Goal: Information Seeking & Learning: Find specific fact

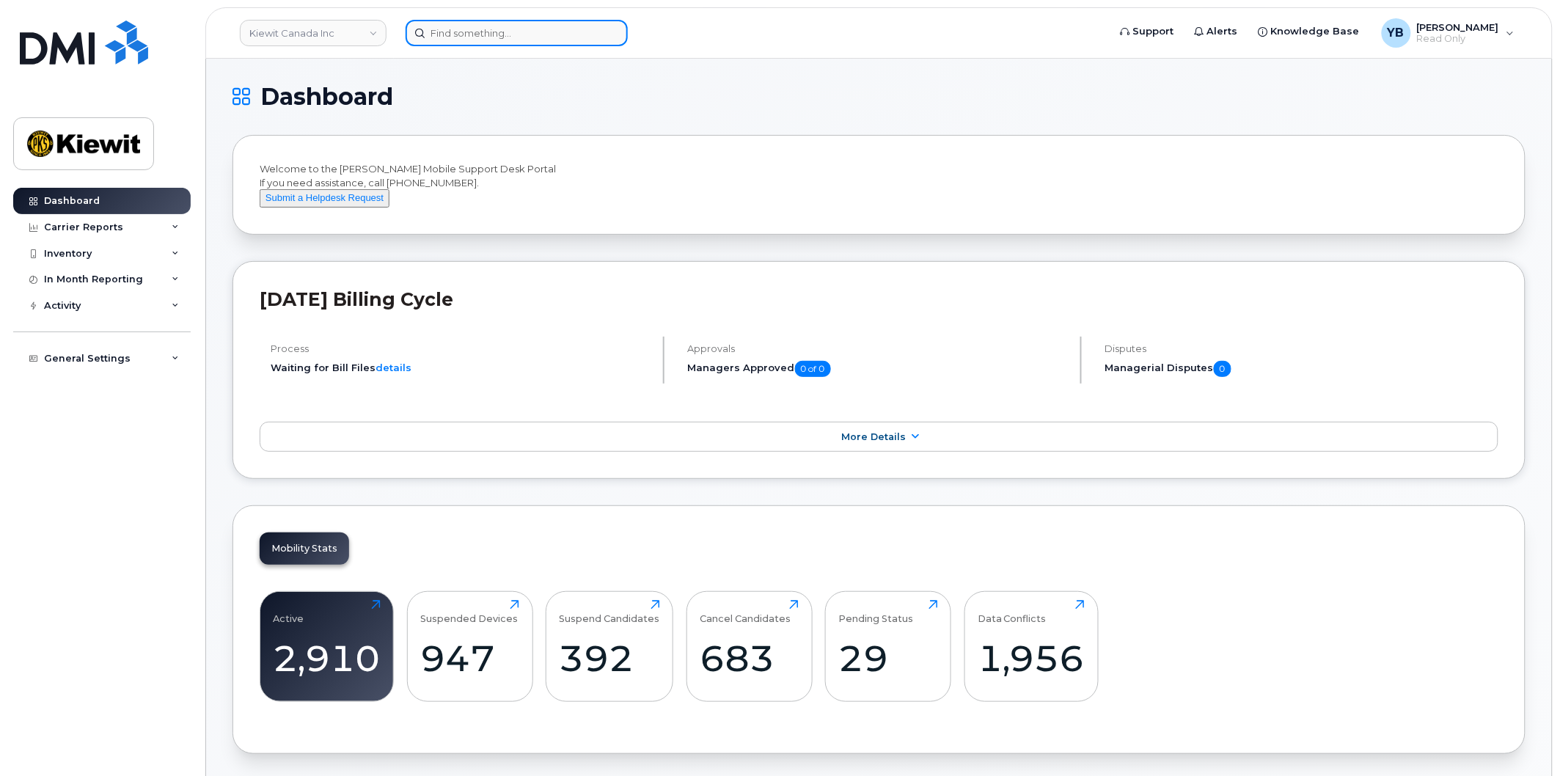
click at [489, 37] on input at bounding box center [517, 33] width 222 height 26
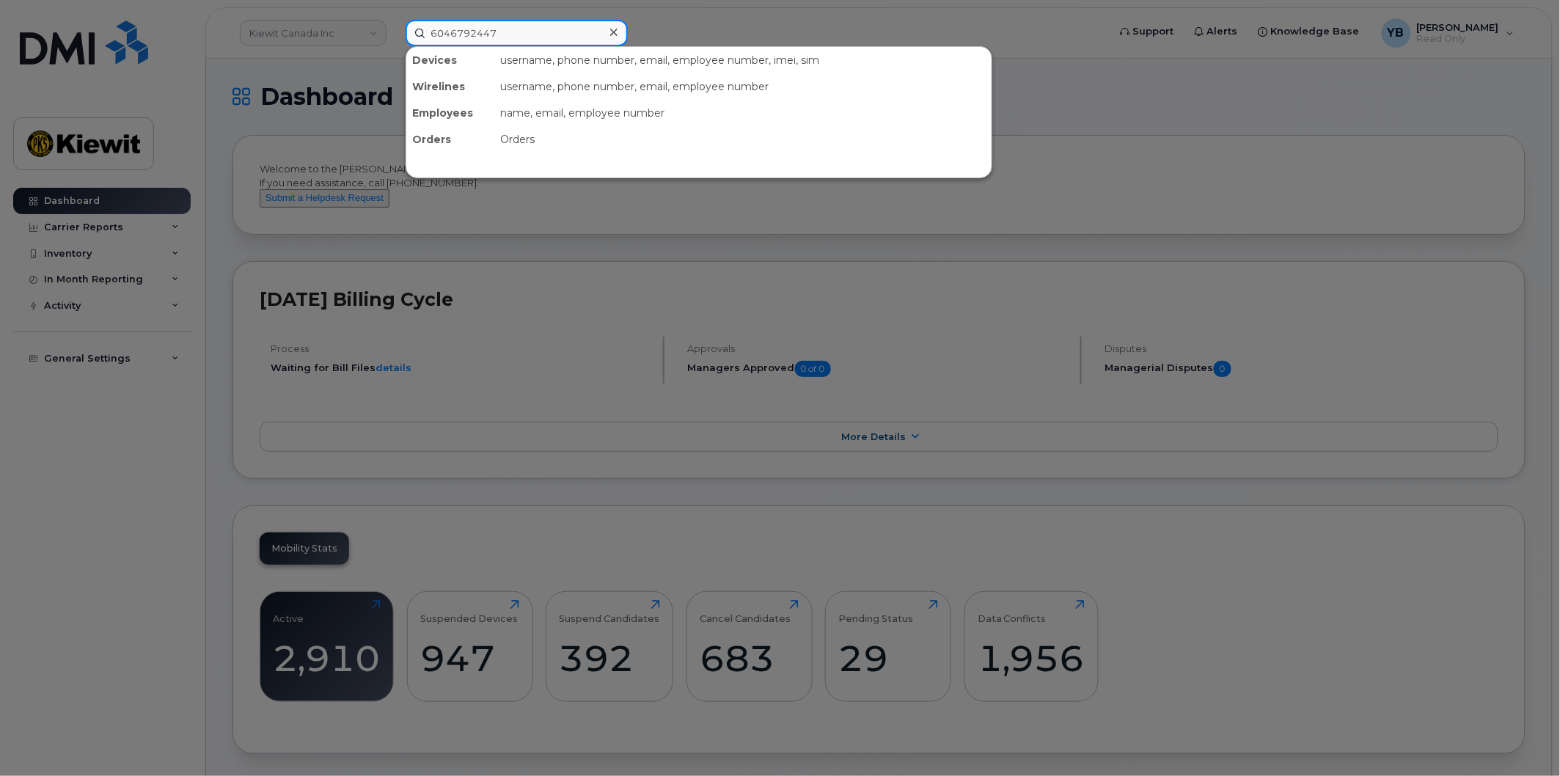
type input "6046792447"
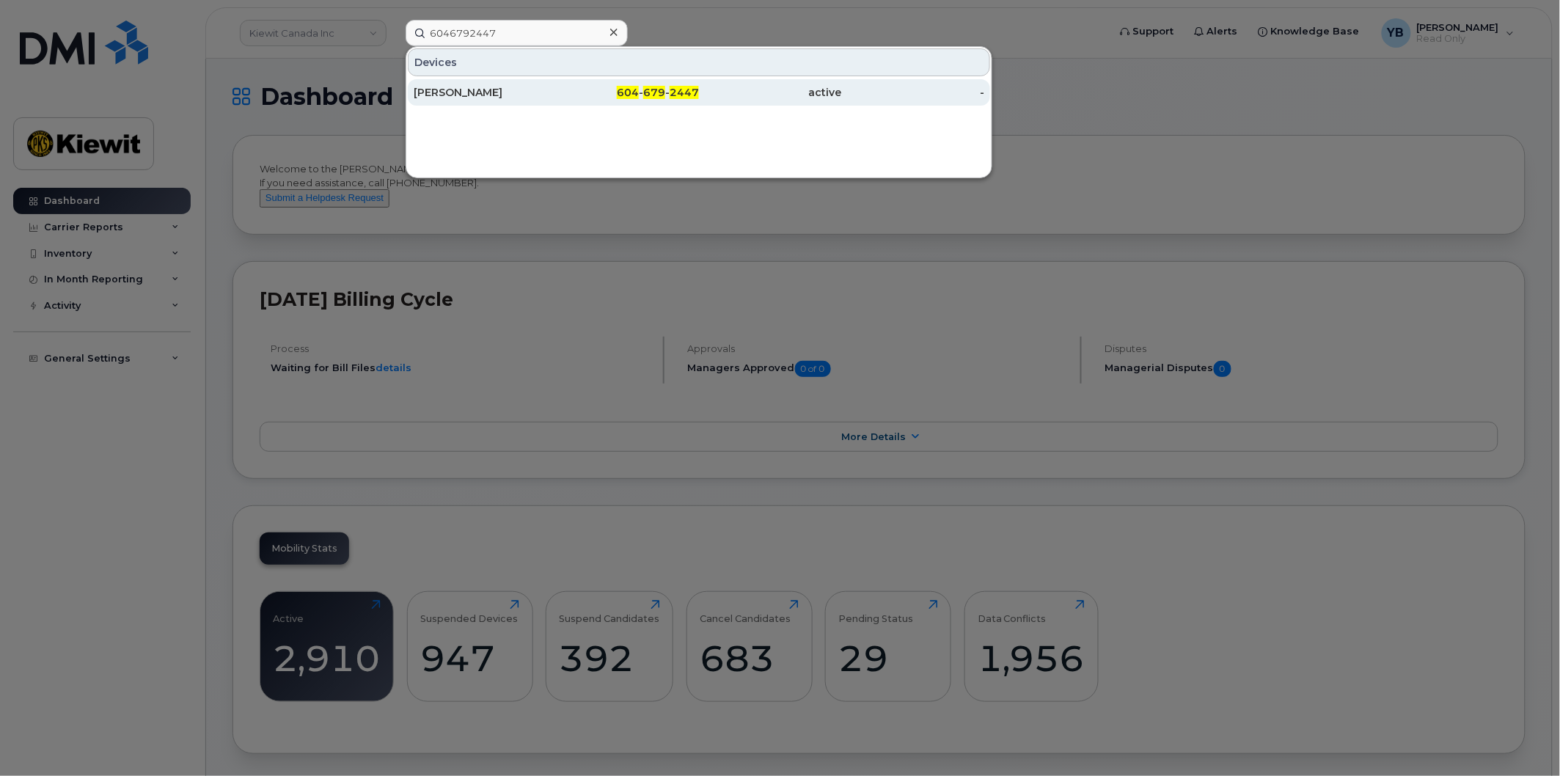
click at [595, 86] on div "604 - 679 - 2447" at bounding box center [628, 92] width 143 height 15
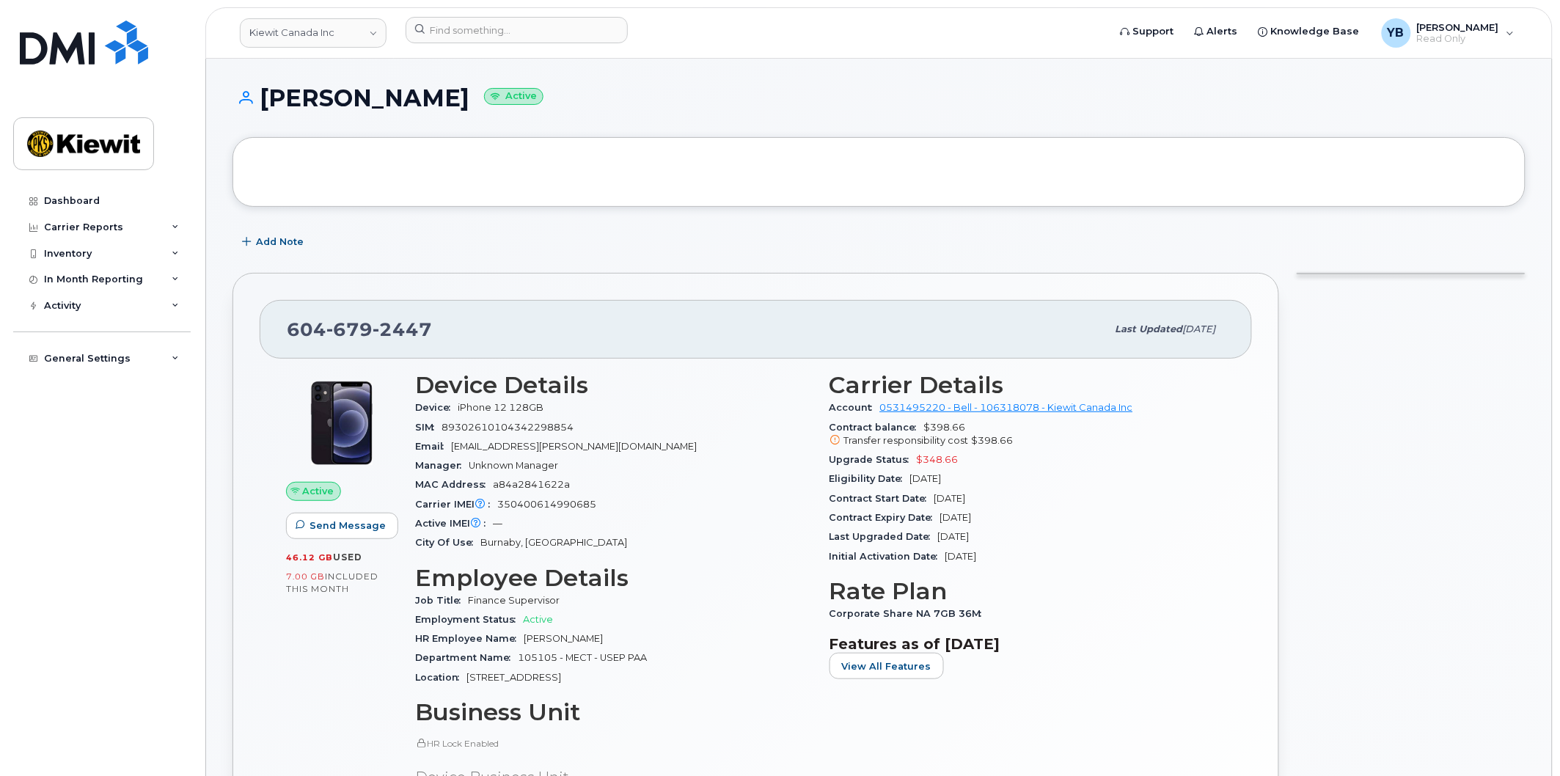
click at [572, 408] on div "Device iPhone 12 128GB" at bounding box center [613, 407] width 397 height 19
click at [557, 408] on div "Device iPhone 12 128GB" at bounding box center [613, 407] width 397 height 19
click at [1440, 38] on span "Read Only" at bounding box center [1458, 39] width 82 height 12
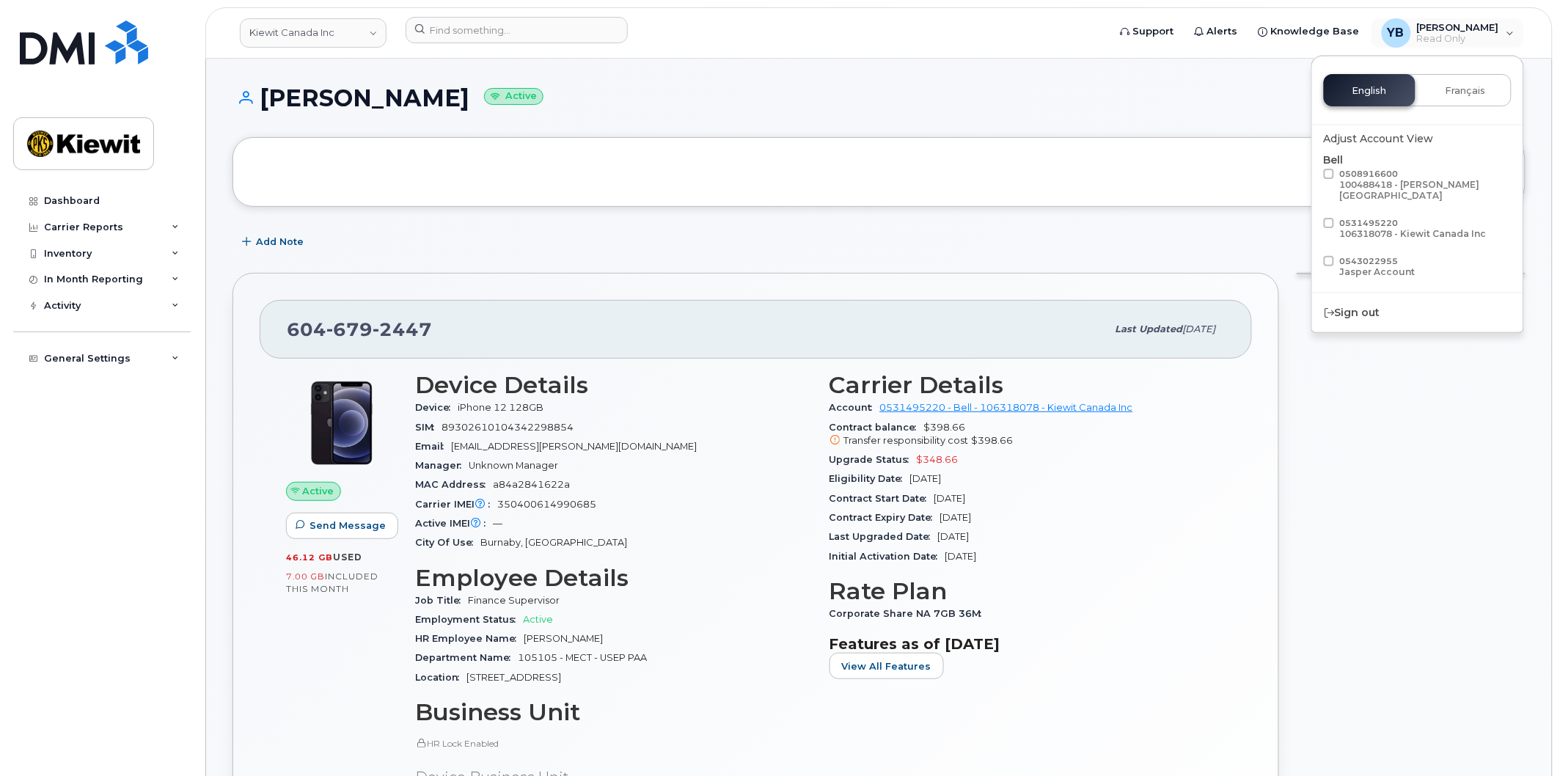
click at [1002, 231] on div "Add Note" at bounding box center [878, 242] width 1293 height 26
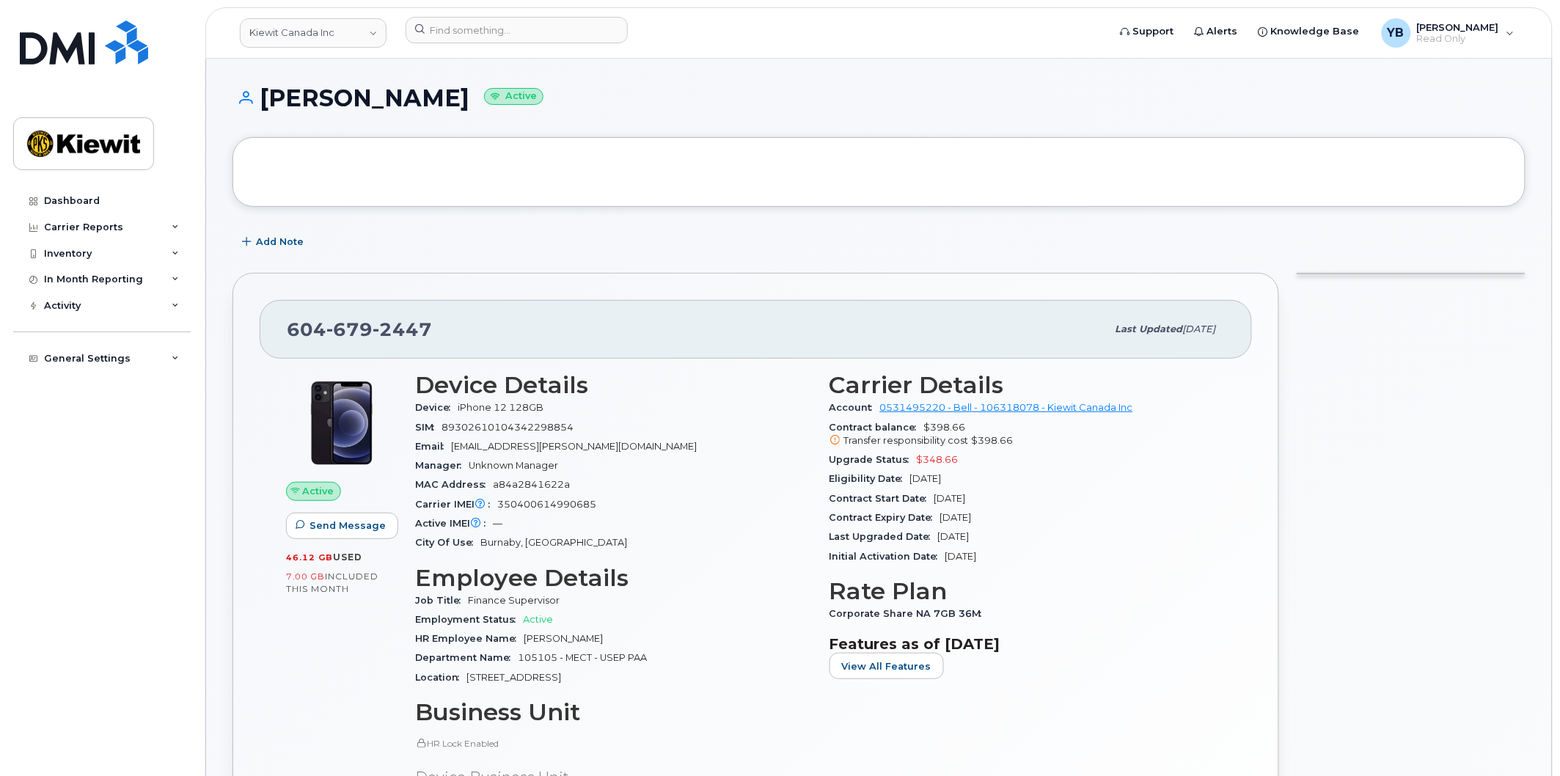
click at [966, 463] on div "Upgrade Status $348.66" at bounding box center [1027, 459] width 397 height 19
click at [517, 419] on div "SIM 89302610104342298854" at bounding box center [613, 427] width 397 height 19
click at [133, 230] on div "Carrier Reports" at bounding box center [101, 227] width 177 height 26
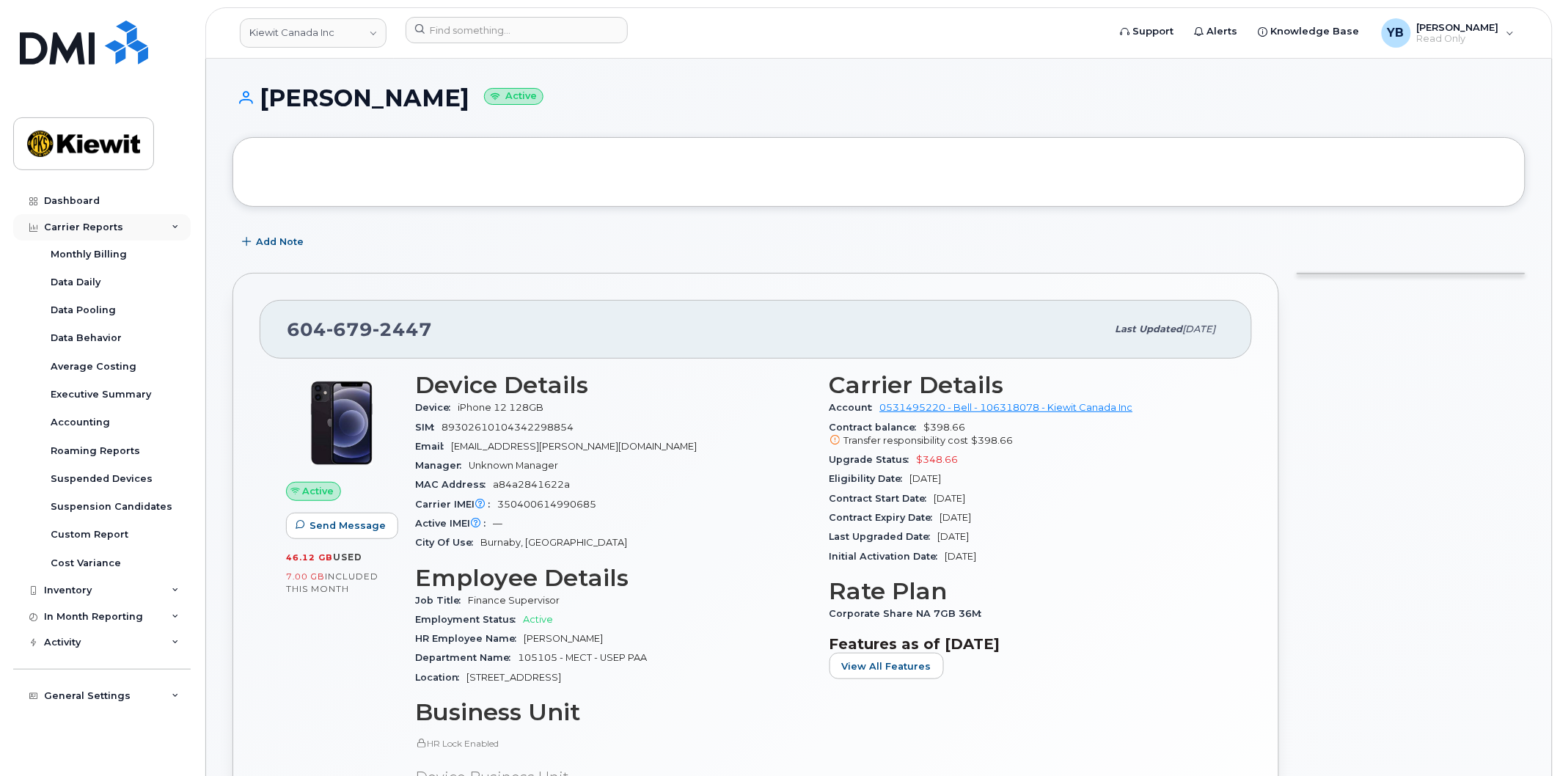
click at [154, 236] on div "Carrier Reports" at bounding box center [101, 227] width 177 height 26
